Goal: Task Accomplishment & Management: Manage account settings

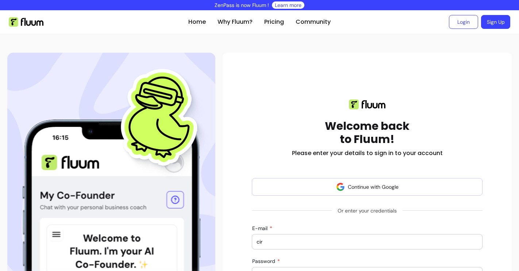
scroll to position [124, 0]
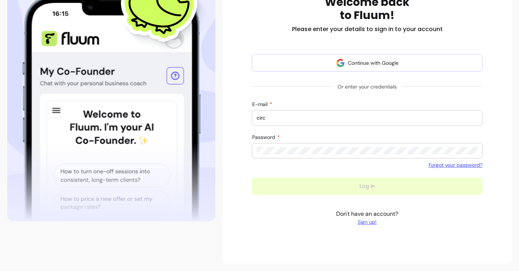
type input "[EMAIL_ADDRESS][DOMAIN_NAME]"
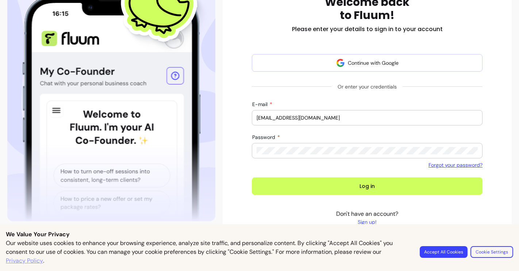
click at [252, 177] on button "Log in" at bounding box center [367, 186] width 231 height 18
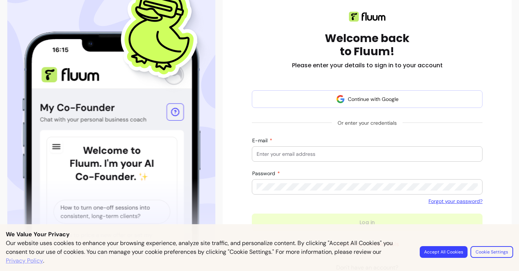
scroll to position [141, 0]
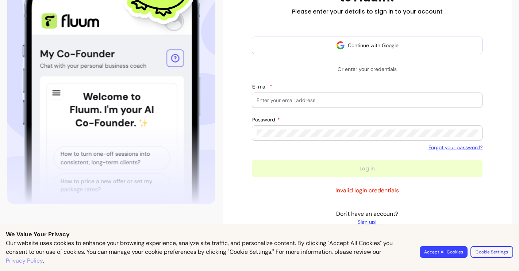
click at [272, 99] on input "E-mail" at bounding box center [367, 99] width 221 height 7
type input "[EMAIL_ADDRESS][DOMAIN_NAME]"
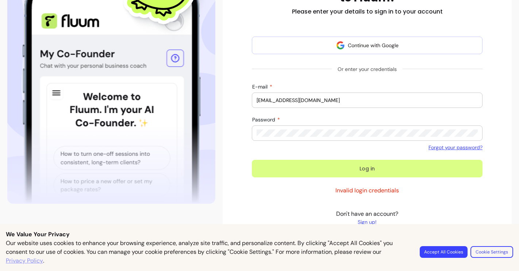
click at [304, 172] on button "Log in" at bounding box center [367, 169] width 231 height 18
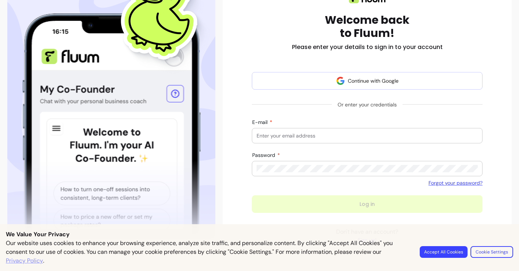
scroll to position [124, 0]
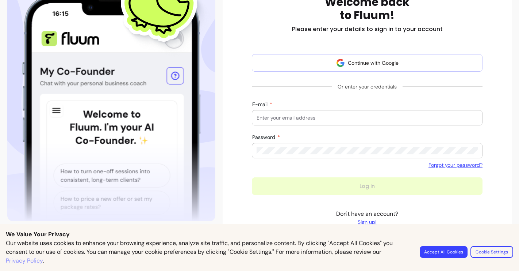
click at [263, 118] on input "E-mail" at bounding box center [367, 117] width 221 height 7
type input "[EMAIL_ADDRESS][DOMAIN_NAME]"
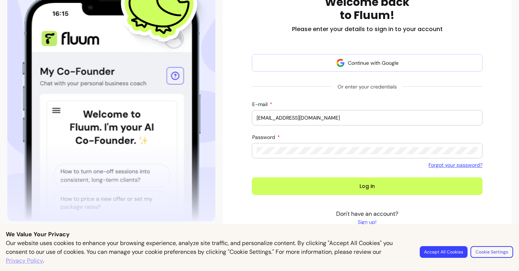
click at [252, 177] on button "Log in" at bounding box center [367, 186] width 231 height 18
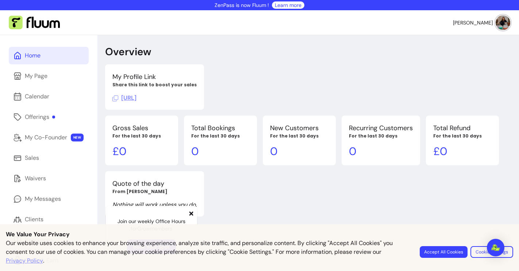
click at [487, 24] on span "[PERSON_NAME]" at bounding box center [473, 22] width 40 height 7
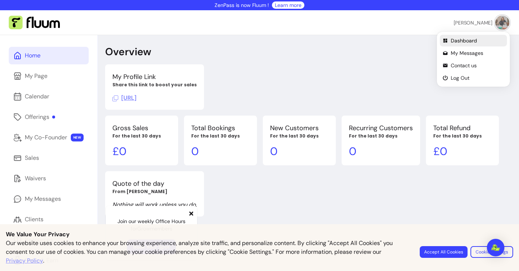
click at [463, 39] on span "Dashboard" at bounding box center [477, 40] width 53 height 7
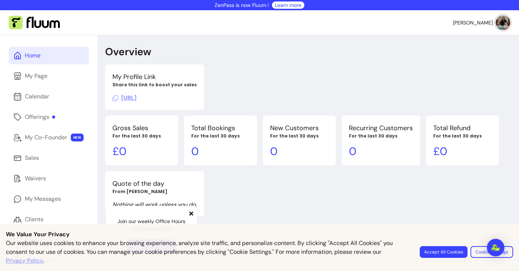
click at [434, 252] on button "Accept All Cookies" at bounding box center [444, 252] width 48 height 12
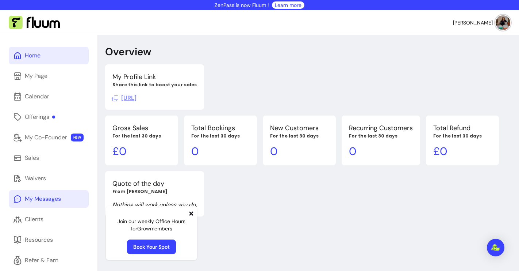
scroll to position [35, 0]
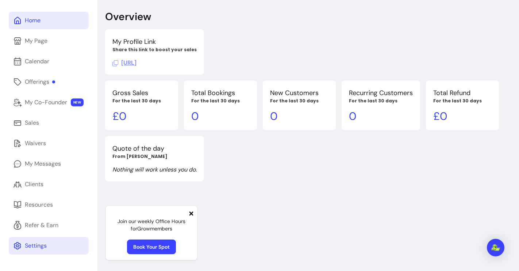
click at [27, 246] on div "Settings" at bounding box center [36, 245] width 22 height 9
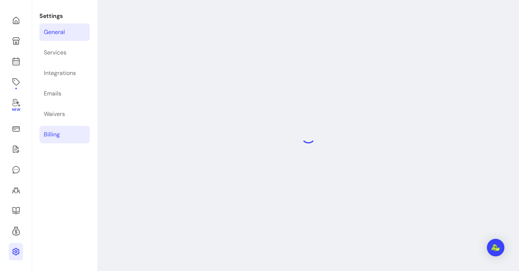
select select "**********"
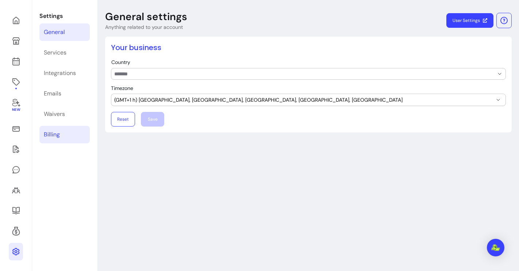
click at [52, 134] on div "Billing" at bounding box center [52, 134] width 16 height 9
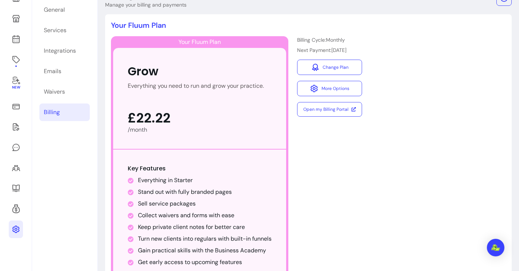
scroll to position [52, 0]
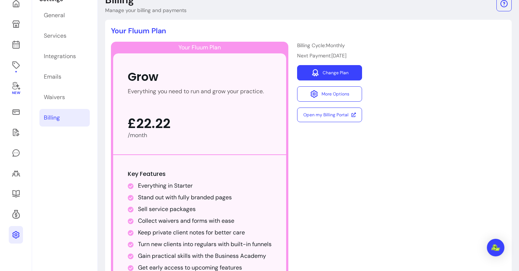
click at [326, 71] on link "Change Plan" at bounding box center [329, 72] width 65 height 15
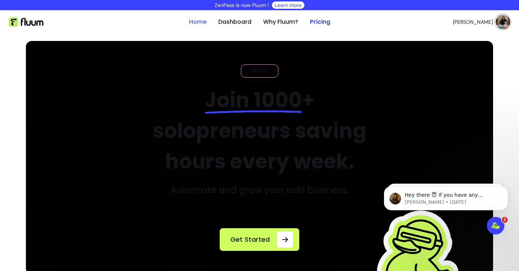
click at [197, 20] on link "Home" at bounding box center [198, 22] width 18 height 9
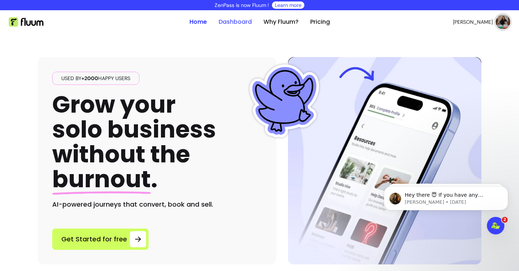
click at [240, 22] on link "Dashboard" at bounding box center [235, 22] width 33 height 9
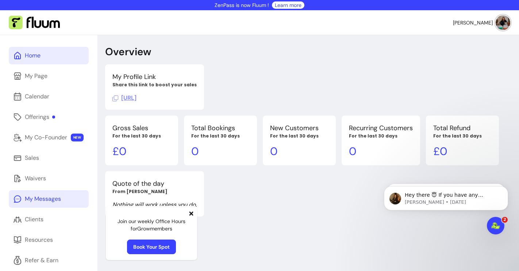
scroll to position [35, 0]
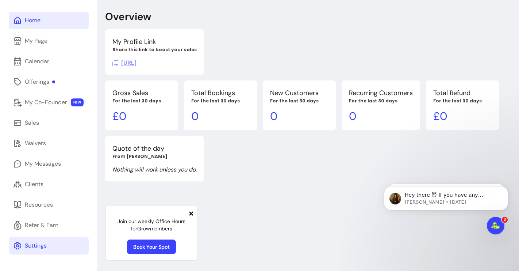
click at [35, 241] on div "Settings" at bounding box center [36, 245] width 22 height 9
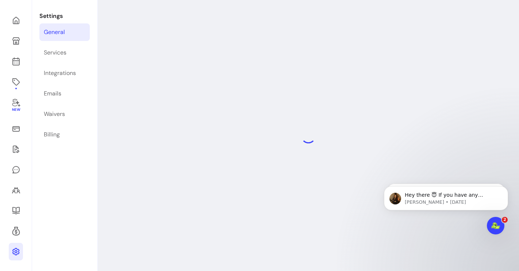
select select "**********"
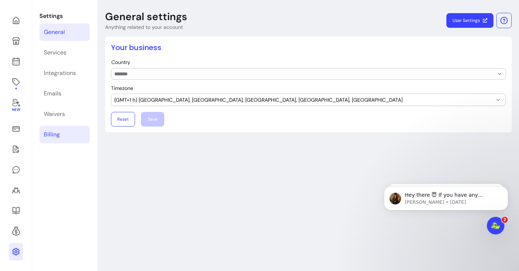
click at [48, 134] on div "Billing" at bounding box center [52, 134] width 16 height 9
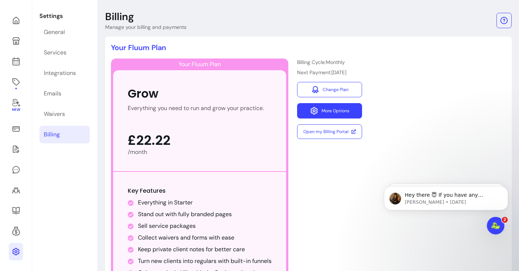
click at [328, 109] on button "More Options" at bounding box center [329, 110] width 65 height 15
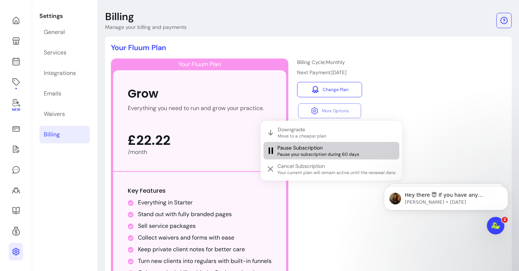
click at [298, 150] on span "Pause Subscription" at bounding box center [299, 147] width 45 height 7
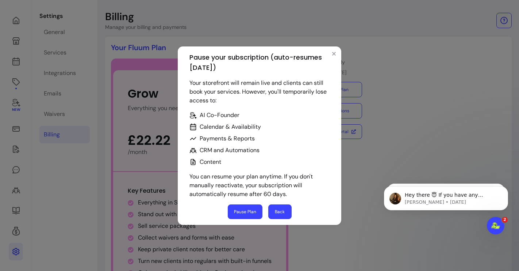
click at [242, 212] on button "Pause Plan" at bounding box center [245, 211] width 35 height 15
